Goal: Task Accomplishment & Management: Manage account settings

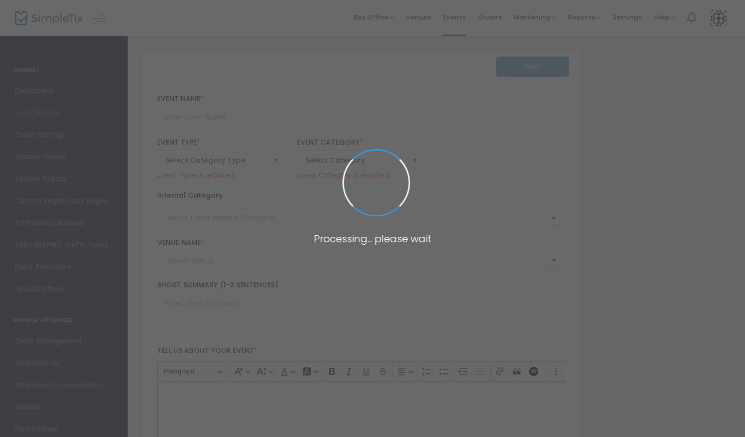
type input "Summer Frights With TOTDE"
type textarea "Join us for the hottest [DATE] party of 2025! Turn On The Dark Entertainment pr…"
checkbox input "true"
type input "6.000 %"
type input "Buy Tickets"
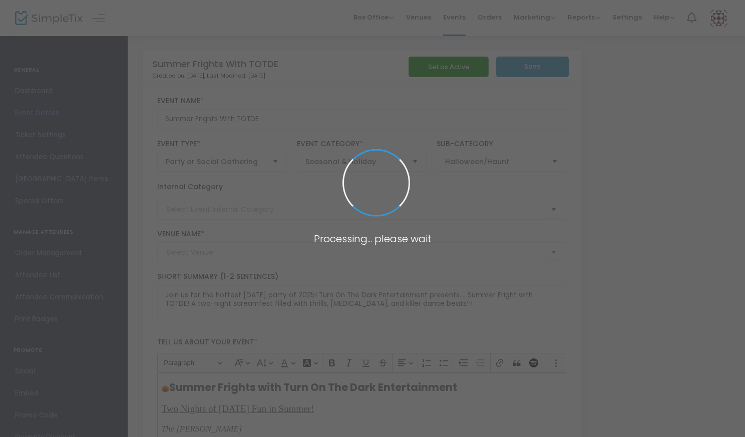
type input "The Lyric"
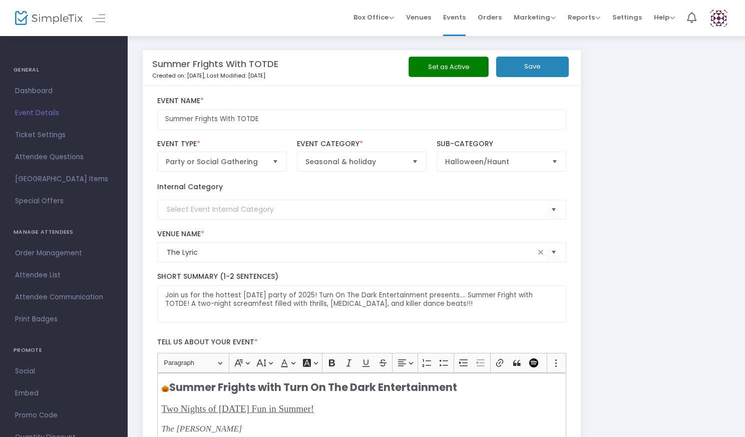
click at [460, 22] on span "Events" at bounding box center [454, 18] width 23 height 26
